Goal: Task Accomplishment & Management: Use online tool/utility

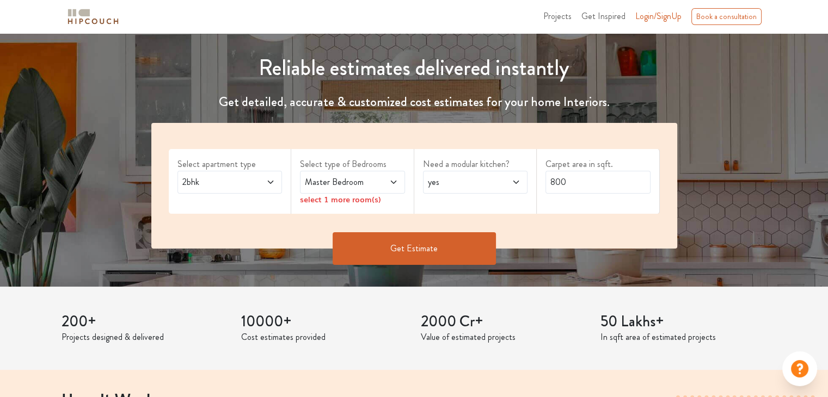
scroll to position [109, 0]
drag, startPoint x: 580, startPoint y: 186, endPoint x: 497, endPoint y: 204, distance: 85.6
click at [497, 204] on div "Select apartment type 2bhk Select type of Bedrooms Master Bedroom select 1 more…" at bounding box center [414, 186] width 526 height 126
type input "1800"
click at [428, 246] on button "Get Estimate" at bounding box center [414, 248] width 163 height 33
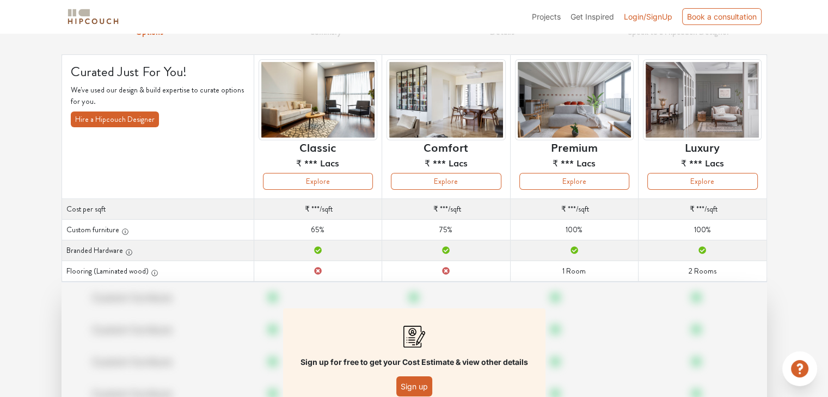
scroll to position [75, 0]
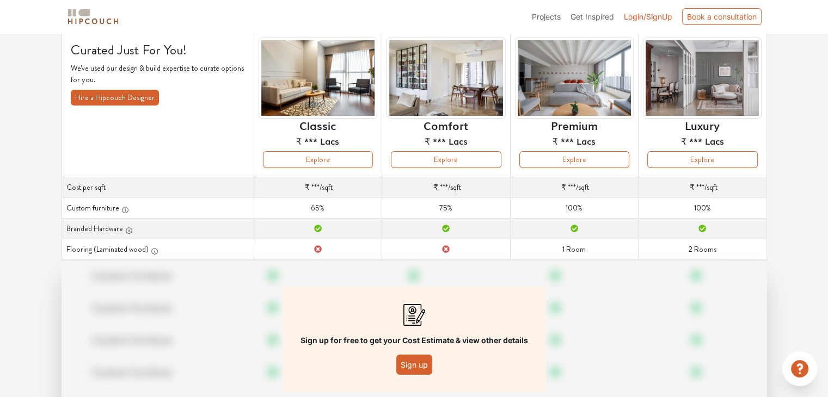
click at [409, 355] on button "Sign up" at bounding box center [414, 365] width 36 height 20
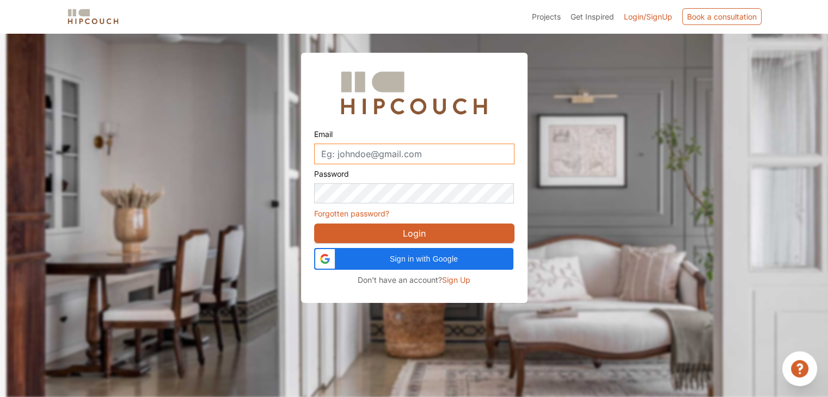
click at [362, 149] on input "Email" at bounding box center [414, 154] width 200 height 21
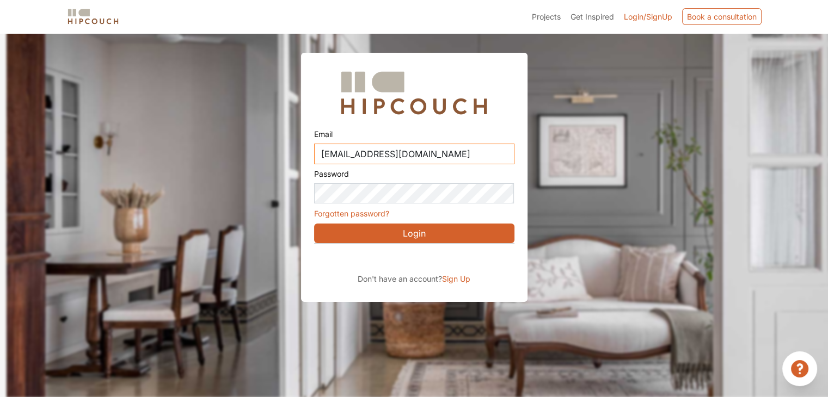
type input "[EMAIL_ADDRESS][DOMAIN_NAME]"
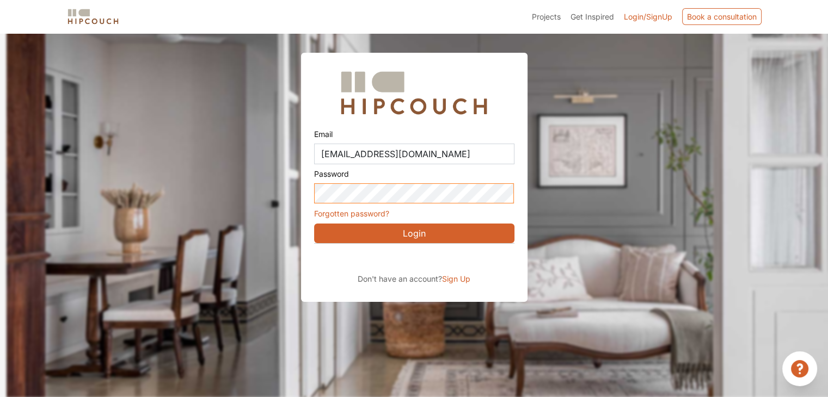
click at [314, 224] on button "Login" at bounding box center [414, 234] width 200 height 20
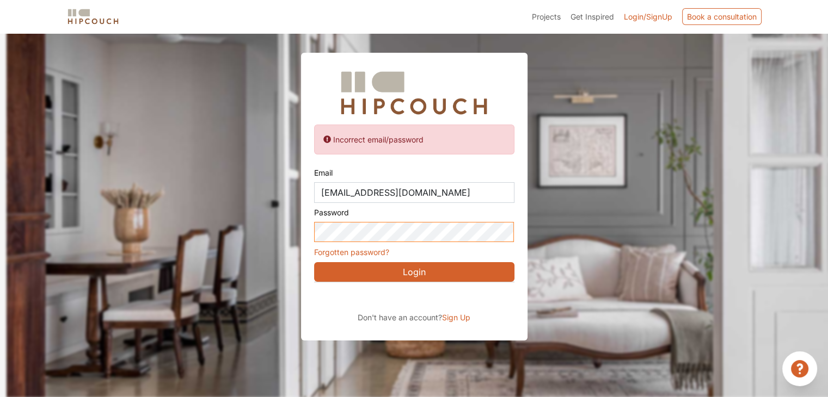
click at [286, 235] on div "Incorrect email/password Email [EMAIL_ADDRESS][DOMAIN_NAME] Password Forgotten …" at bounding box center [414, 171] width 828 height 341
click at [314, 262] on button "Login" at bounding box center [414, 272] width 200 height 20
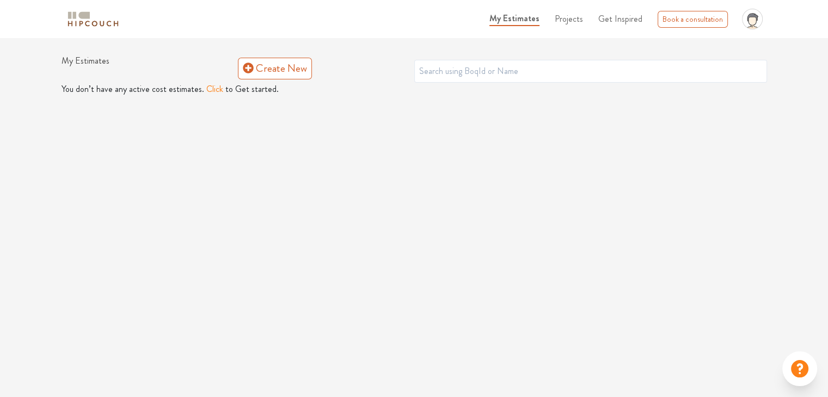
click at [568, 20] on span "Projects" at bounding box center [569, 19] width 28 height 13
click at [248, 70] on icon at bounding box center [248, 68] width 11 height 11
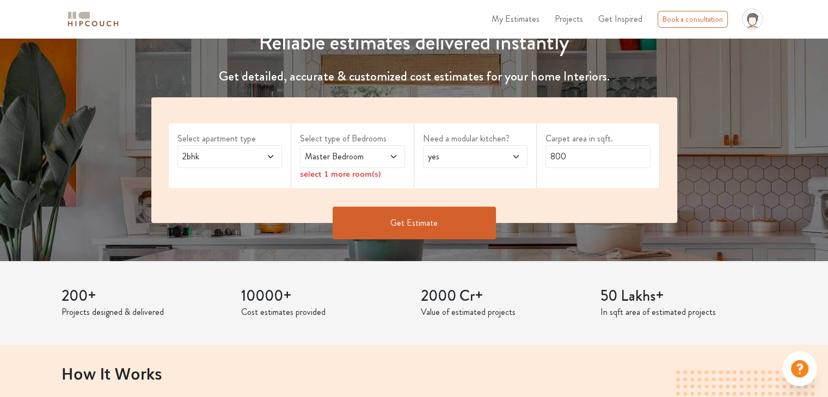
scroll to position [163, 0]
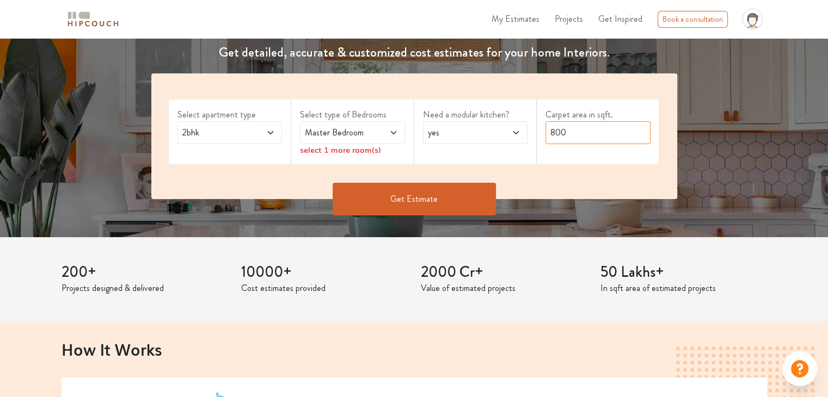
drag, startPoint x: 585, startPoint y: 137, endPoint x: 372, endPoint y: 137, distance: 213.4
click at [372, 137] on div "Select apartment type 2bhk Select type of Bedrooms Master Bedroom select 1 more…" at bounding box center [414, 137] width 526 height 126
type input "1800"
click at [394, 197] on button "Get Estimate" at bounding box center [414, 199] width 163 height 33
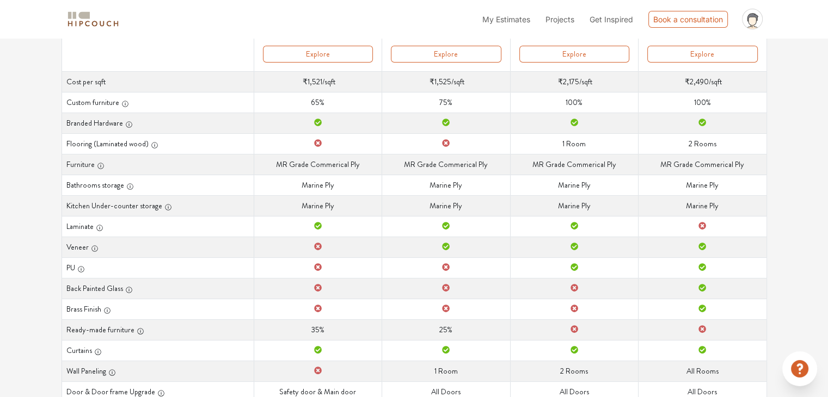
scroll to position [236, 0]
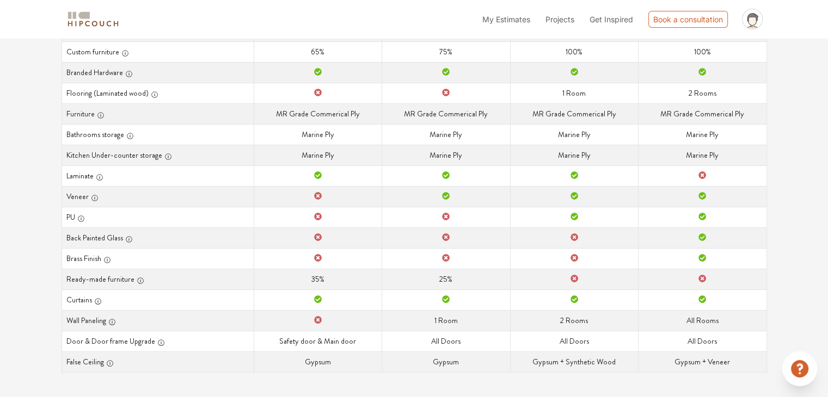
click at [314, 216] on icon at bounding box center [318, 217] width 8 height 8
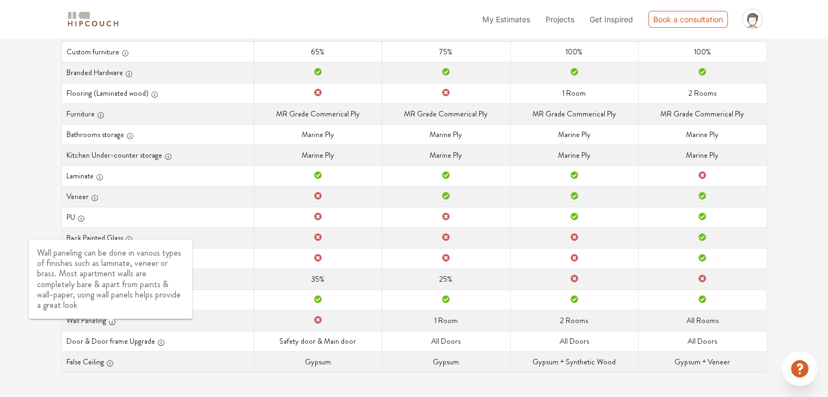
click at [112, 321] on icon "button" at bounding box center [112, 322] width 1 height 3
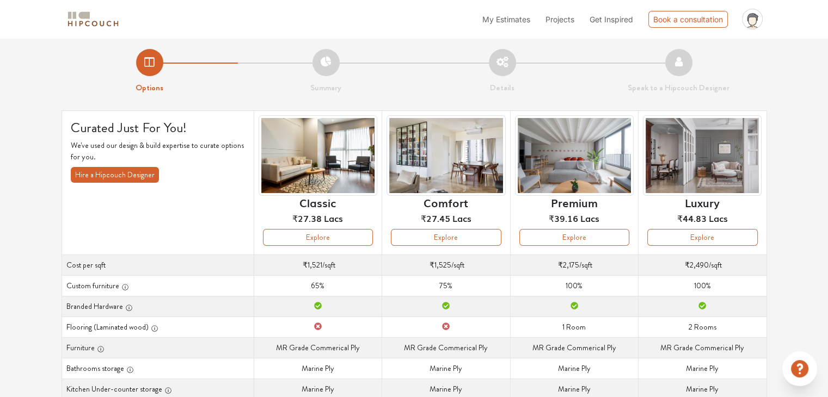
scroll to position [0, 0]
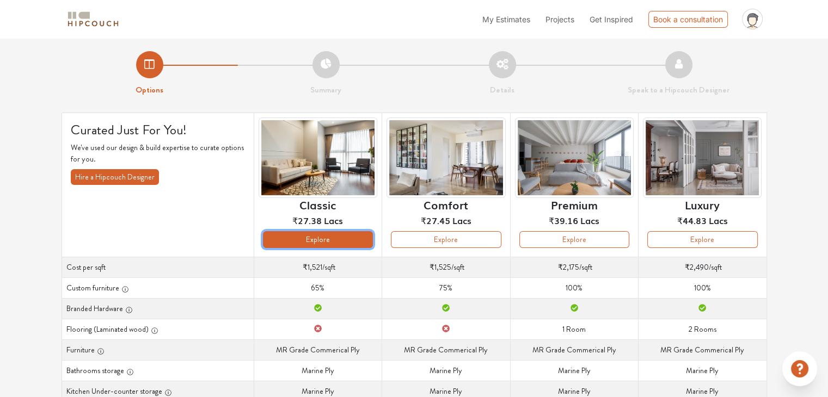
click at [345, 241] on button "Explore" at bounding box center [318, 239] width 110 height 17
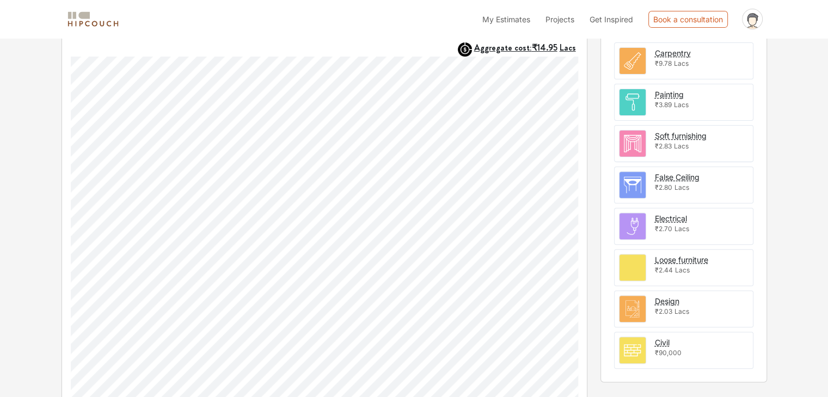
scroll to position [354, 0]
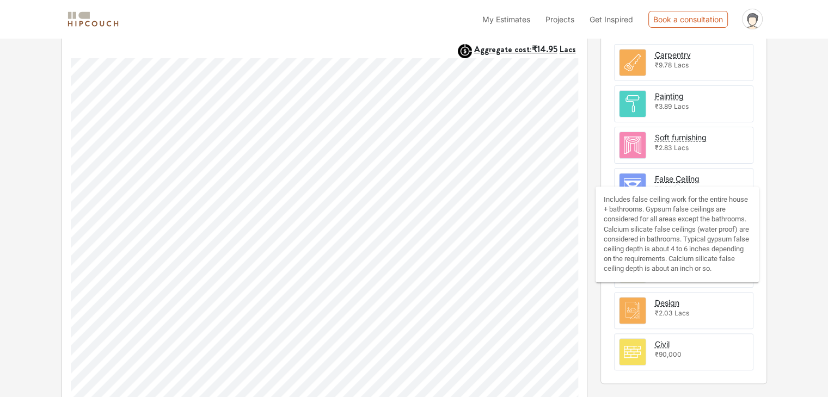
click at [688, 177] on div "False Ceiling" at bounding box center [677, 178] width 45 height 11
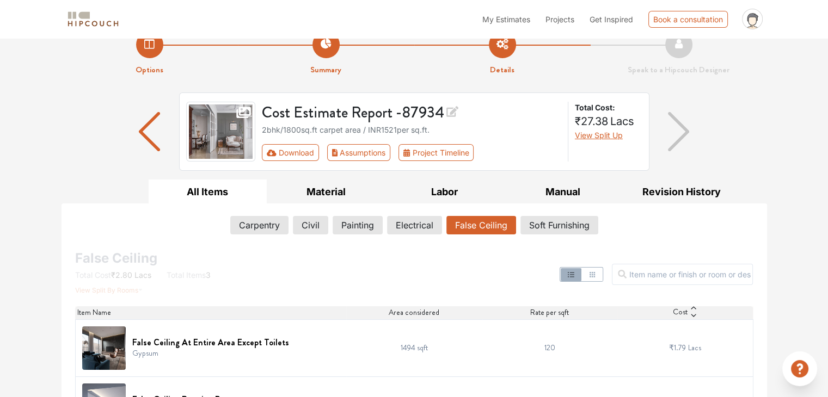
scroll to position [13, 0]
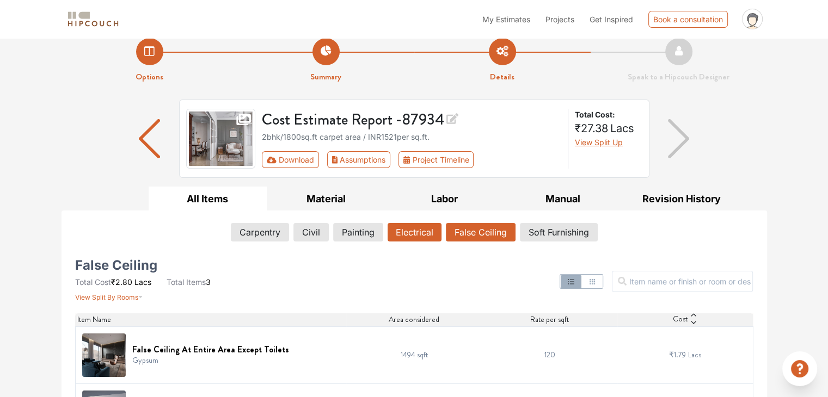
click at [407, 238] on button "Electrical" at bounding box center [415, 232] width 54 height 19
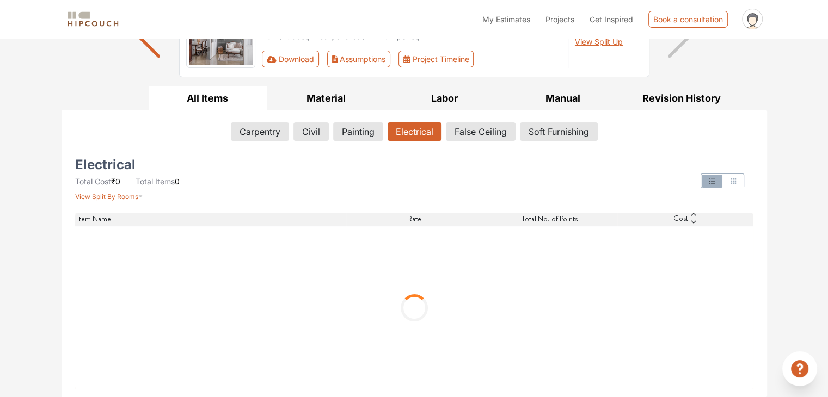
scroll to position [8, 0]
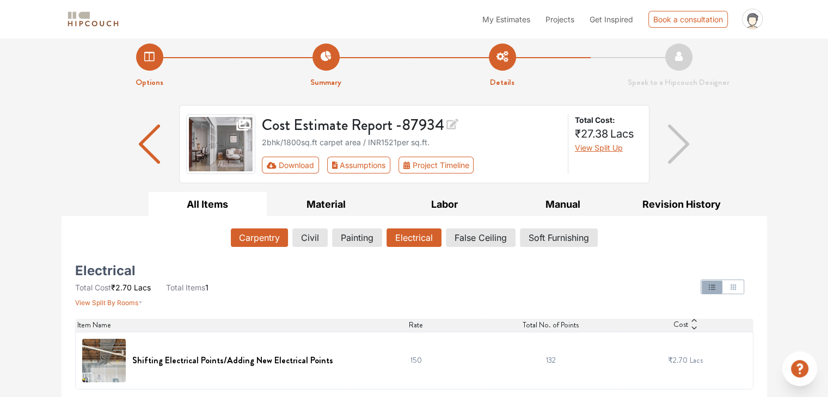
click at [256, 237] on button "Carpentry" at bounding box center [259, 238] width 57 height 19
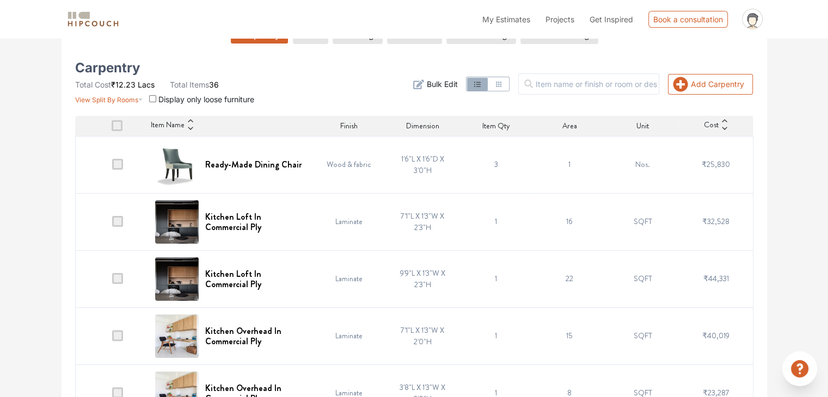
scroll to position [230, 0]
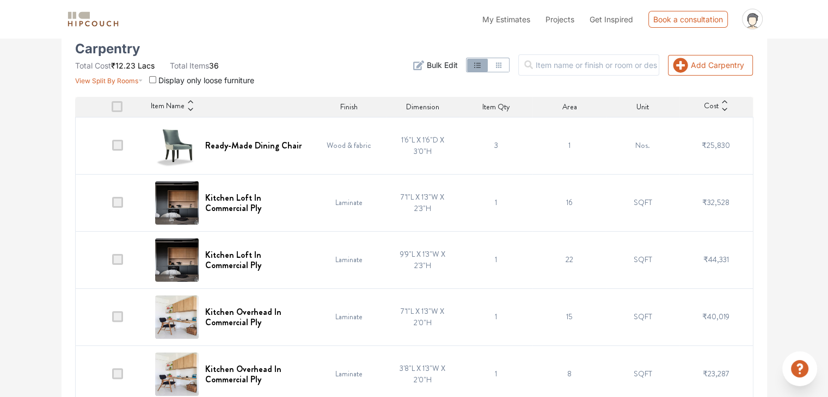
click at [120, 204] on span at bounding box center [117, 202] width 11 height 11
click at [112, 205] on input "checkbox" at bounding box center [112, 205] width 0 height 0
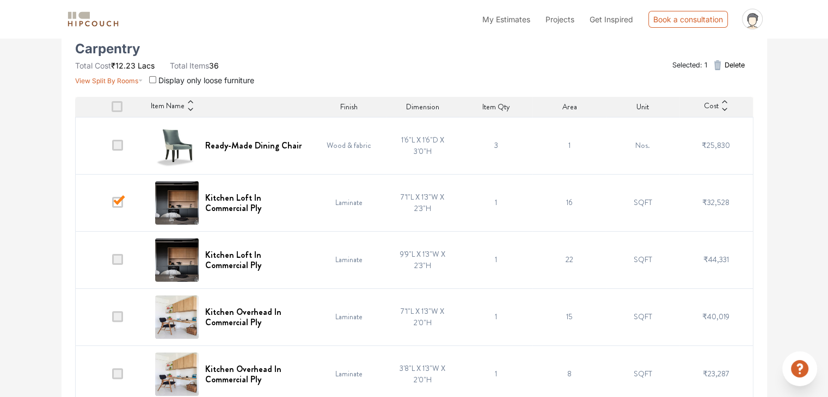
click at [121, 148] on span at bounding box center [117, 145] width 11 height 11
click at [112, 148] on input "checkbox" at bounding box center [112, 148] width 0 height 0
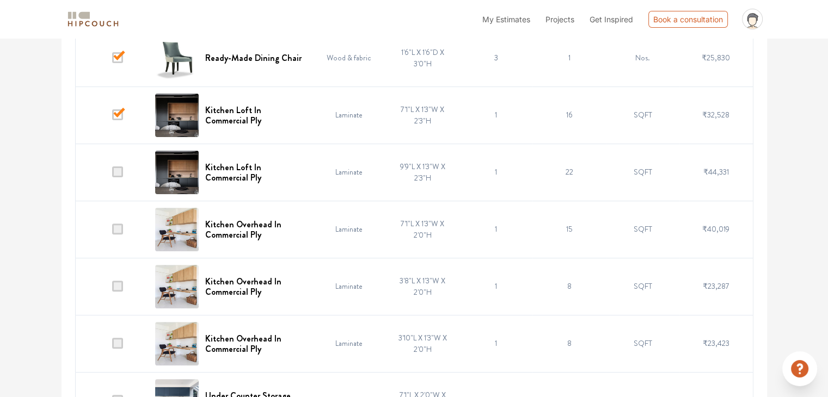
scroll to position [339, 0]
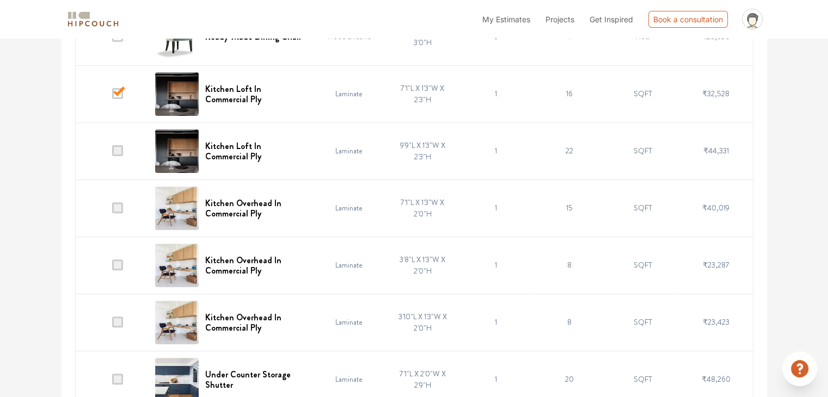
drag, startPoint x: 119, startPoint y: 92, endPoint x: 123, endPoint y: 108, distance: 16.7
click at [120, 92] on span at bounding box center [117, 93] width 11 height 11
click at [112, 96] on input "checkbox" at bounding box center [112, 96] width 0 height 0
click at [120, 149] on span at bounding box center [117, 150] width 11 height 11
click at [112, 154] on input "checkbox" at bounding box center [112, 154] width 0 height 0
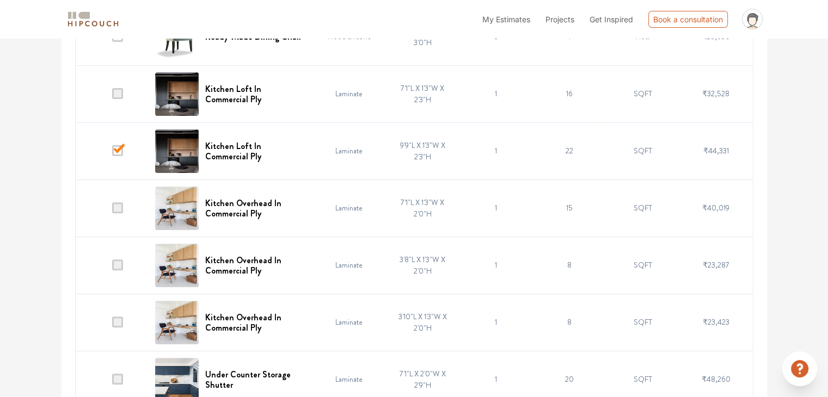
click at [118, 205] on span at bounding box center [117, 208] width 11 height 11
click at [112, 211] on input "checkbox" at bounding box center [112, 211] width 0 height 0
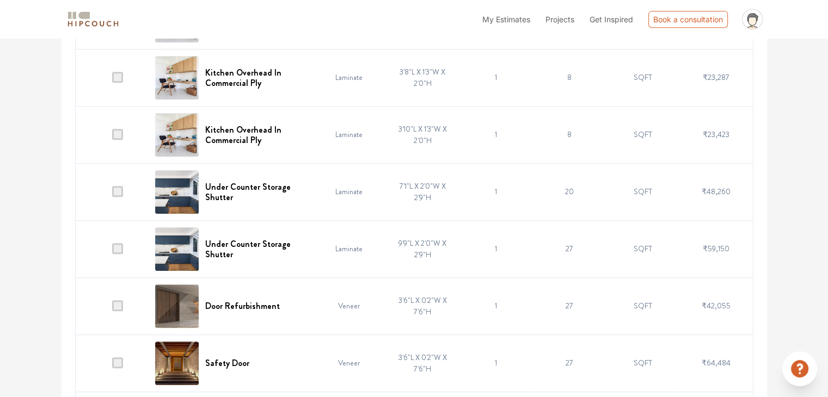
scroll to position [556, 0]
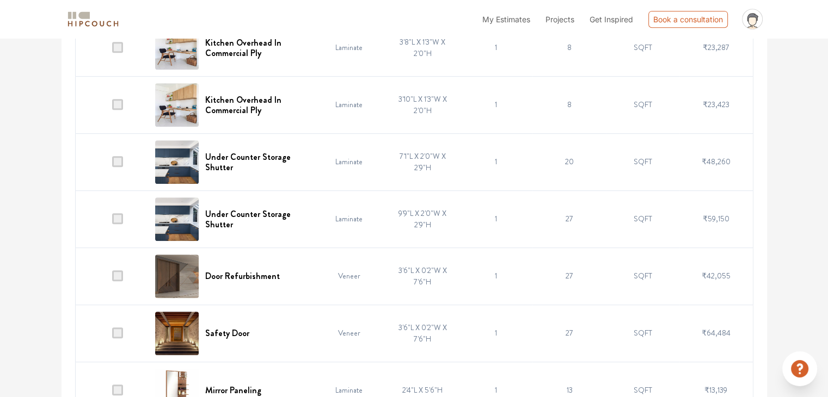
click at [117, 164] on span at bounding box center [117, 161] width 11 height 11
click at [112, 164] on input "checkbox" at bounding box center [112, 164] width 0 height 0
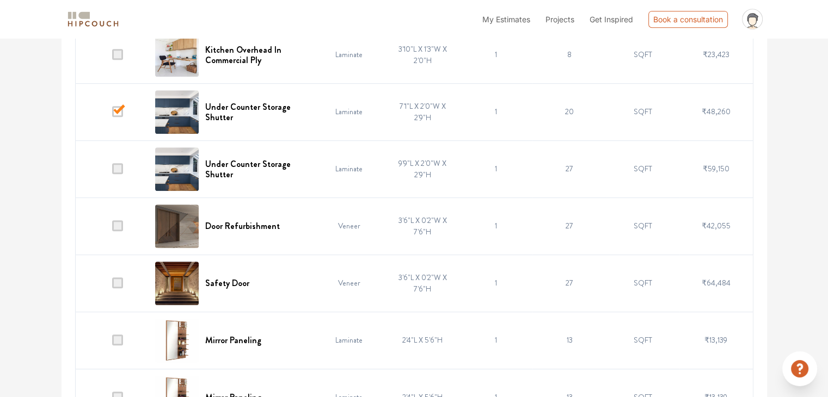
scroll to position [611, 0]
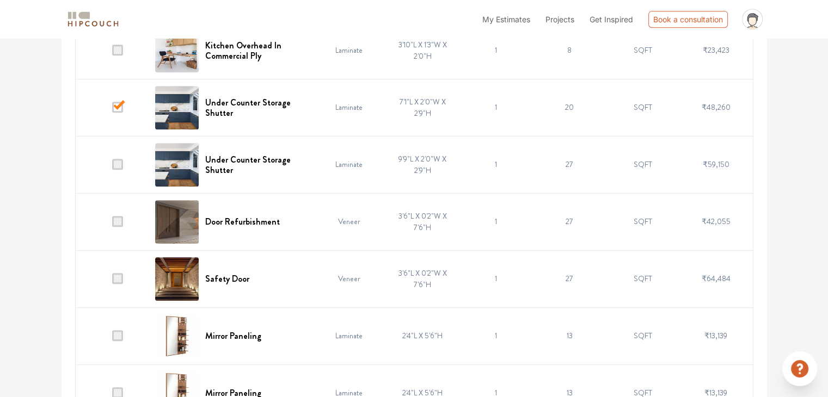
click at [118, 104] on span at bounding box center [117, 107] width 11 height 11
click at [112, 110] on input "checkbox" at bounding box center [112, 110] width 0 height 0
click at [123, 164] on span at bounding box center [117, 164] width 11 height 11
click at [112, 167] on input "checkbox" at bounding box center [112, 167] width 0 height 0
click at [124, 218] on td at bounding box center [112, 221] width 74 height 57
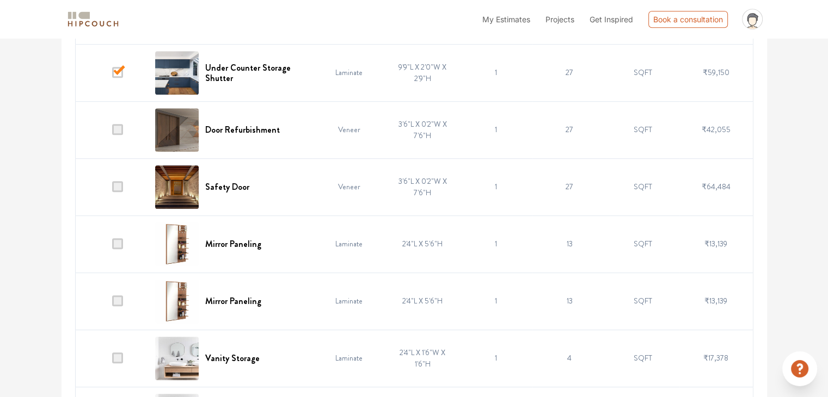
scroll to position [720, 0]
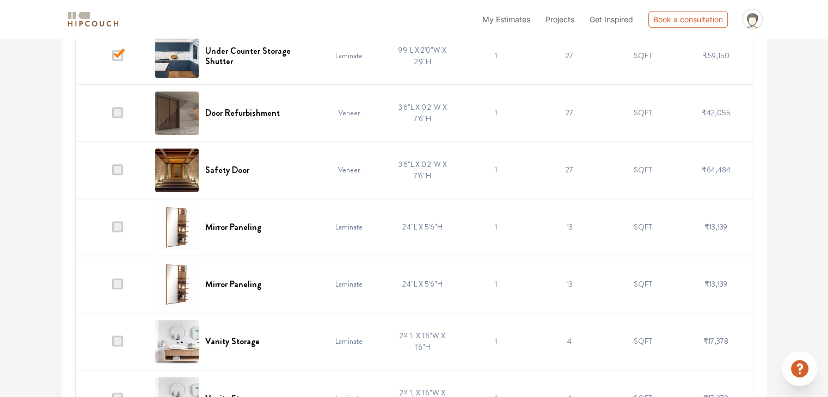
click at [119, 169] on span at bounding box center [117, 169] width 11 height 11
click at [112, 173] on input "checkbox" at bounding box center [112, 173] width 0 height 0
click at [121, 116] on span at bounding box center [117, 112] width 11 height 11
click at [112, 115] on input "checkbox" at bounding box center [112, 115] width 0 height 0
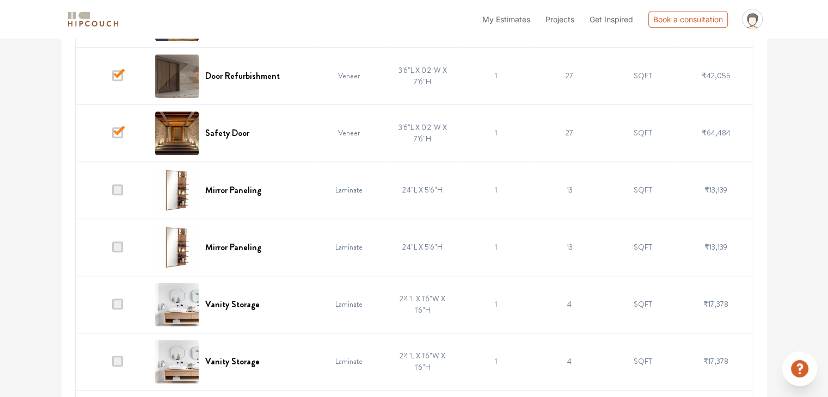
scroll to position [883, 0]
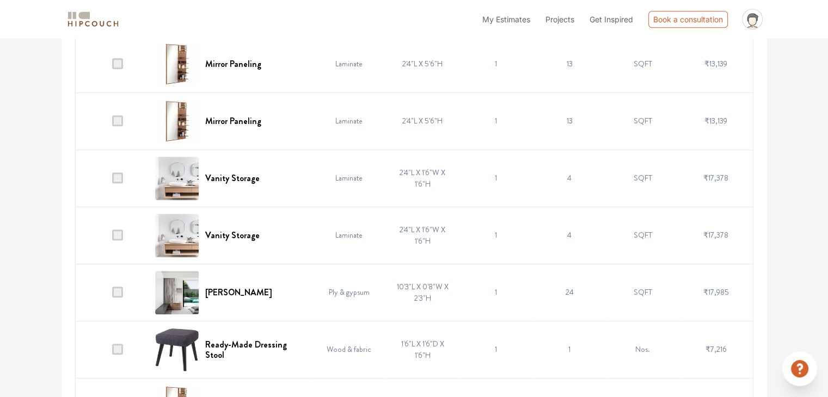
click at [124, 173] on td at bounding box center [112, 178] width 74 height 57
click at [118, 175] on span at bounding box center [117, 178] width 11 height 11
click at [112, 181] on input "checkbox" at bounding box center [112, 181] width 0 height 0
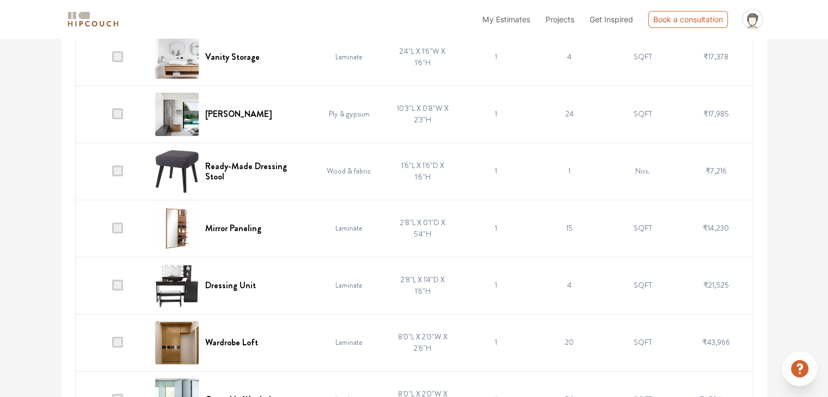
scroll to position [1101, 0]
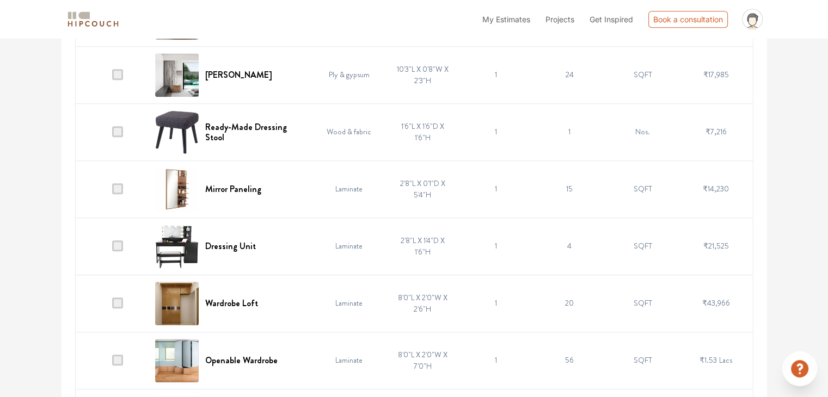
drag, startPoint x: 120, startPoint y: 247, endPoint x: 125, endPoint y: 262, distance: 15.7
click at [120, 248] on span at bounding box center [117, 246] width 11 height 11
click at [112, 249] on input "checkbox" at bounding box center [112, 249] width 0 height 0
drag, startPoint x: 117, startPoint y: 304, endPoint x: 126, endPoint y: 313, distance: 13.5
click at [124, 311] on td at bounding box center [112, 303] width 74 height 57
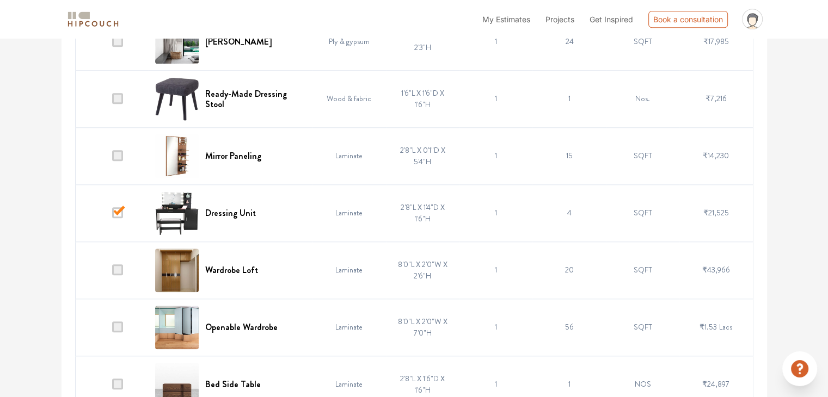
scroll to position [1210, 0]
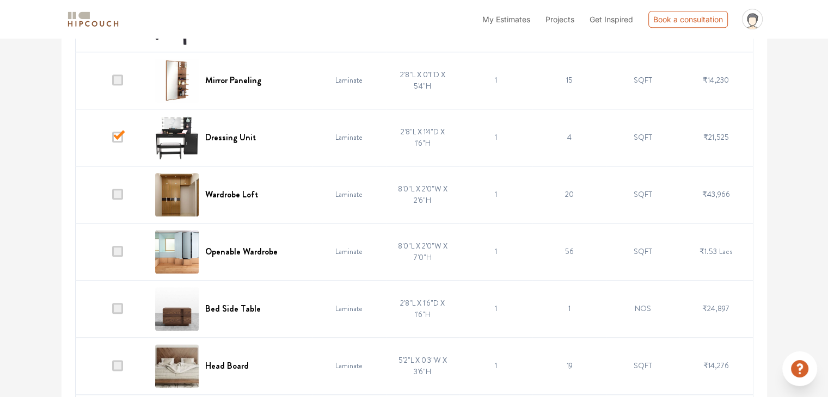
click at [118, 253] on span at bounding box center [117, 251] width 11 height 11
click at [112, 254] on input "checkbox" at bounding box center [112, 254] width 0 height 0
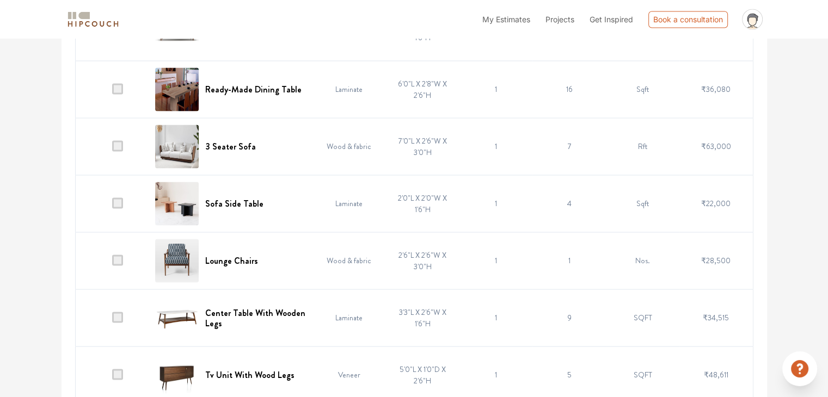
scroll to position [2012, 0]
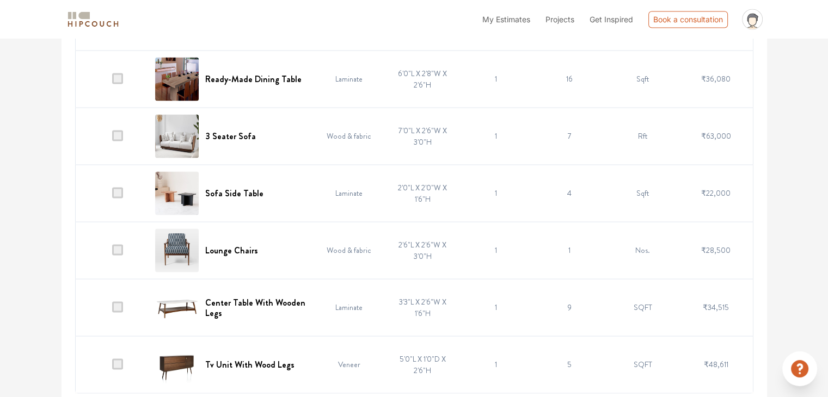
click at [120, 363] on span at bounding box center [117, 364] width 11 height 11
click at [112, 367] on input "checkbox" at bounding box center [112, 367] width 0 height 0
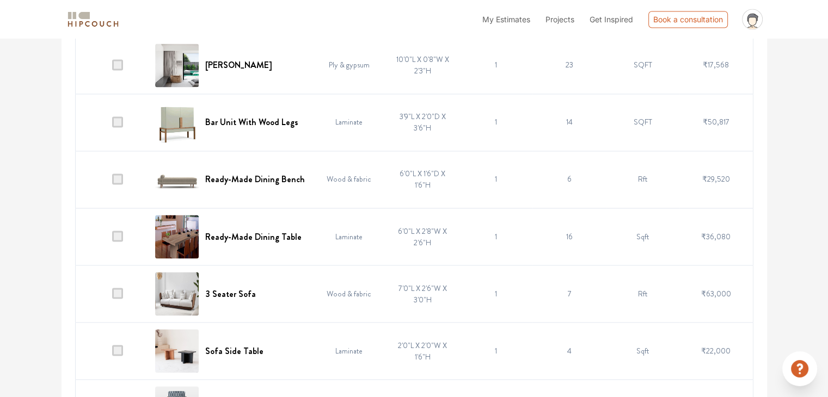
scroll to position [1848, 0]
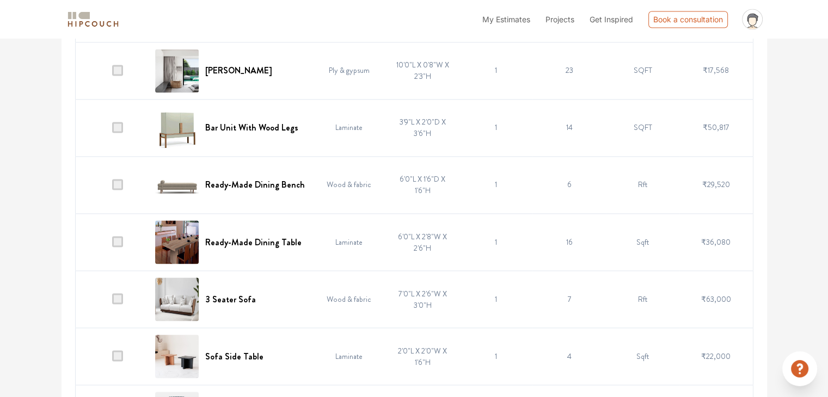
click at [115, 127] on span at bounding box center [117, 127] width 11 height 11
click at [112, 130] on input "checkbox" at bounding box center [112, 130] width 0 height 0
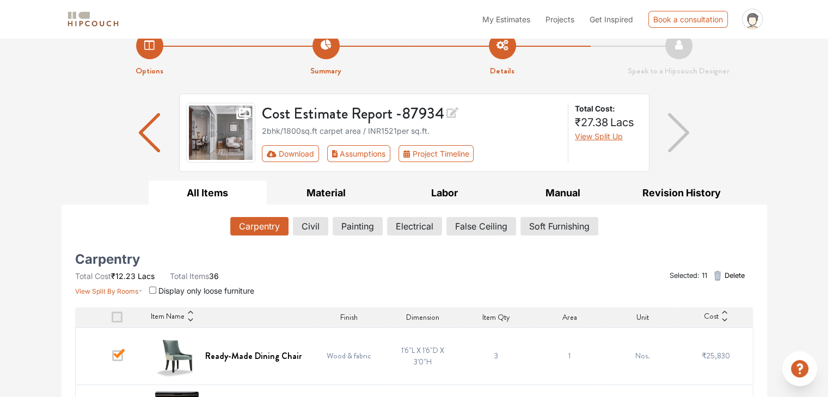
scroll to position [0, 0]
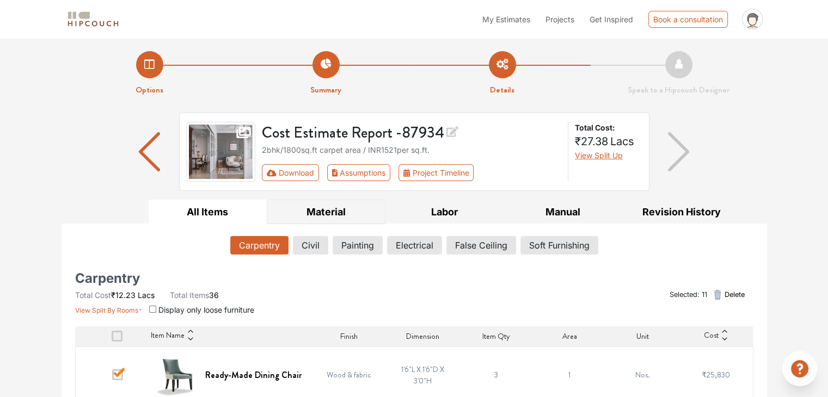
click at [329, 204] on button "Material" at bounding box center [326, 212] width 119 height 25
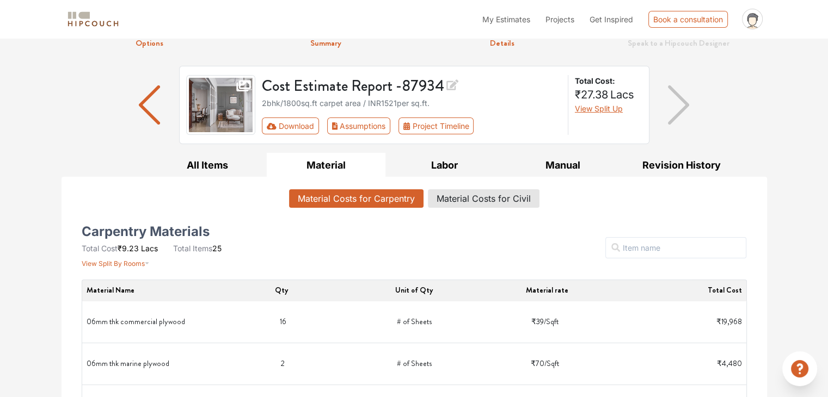
scroll to position [33, 0]
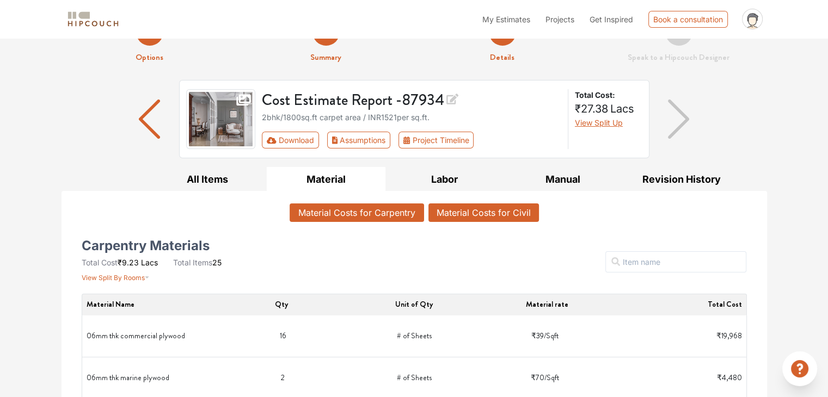
click at [470, 207] on button "Material Costs for Civil" at bounding box center [483, 213] width 111 height 19
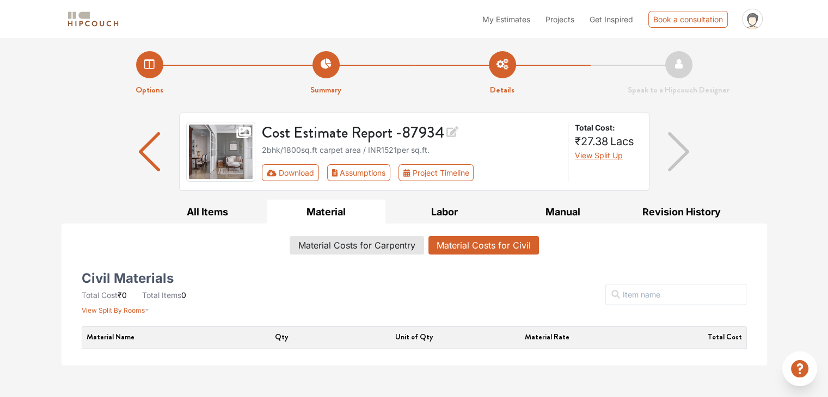
scroll to position [0, 0]
click at [231, 215] on button "All Items" at bounding box center [208, 212] width 119 height 25
